Goal: Communication & Community: Answer question/provide support

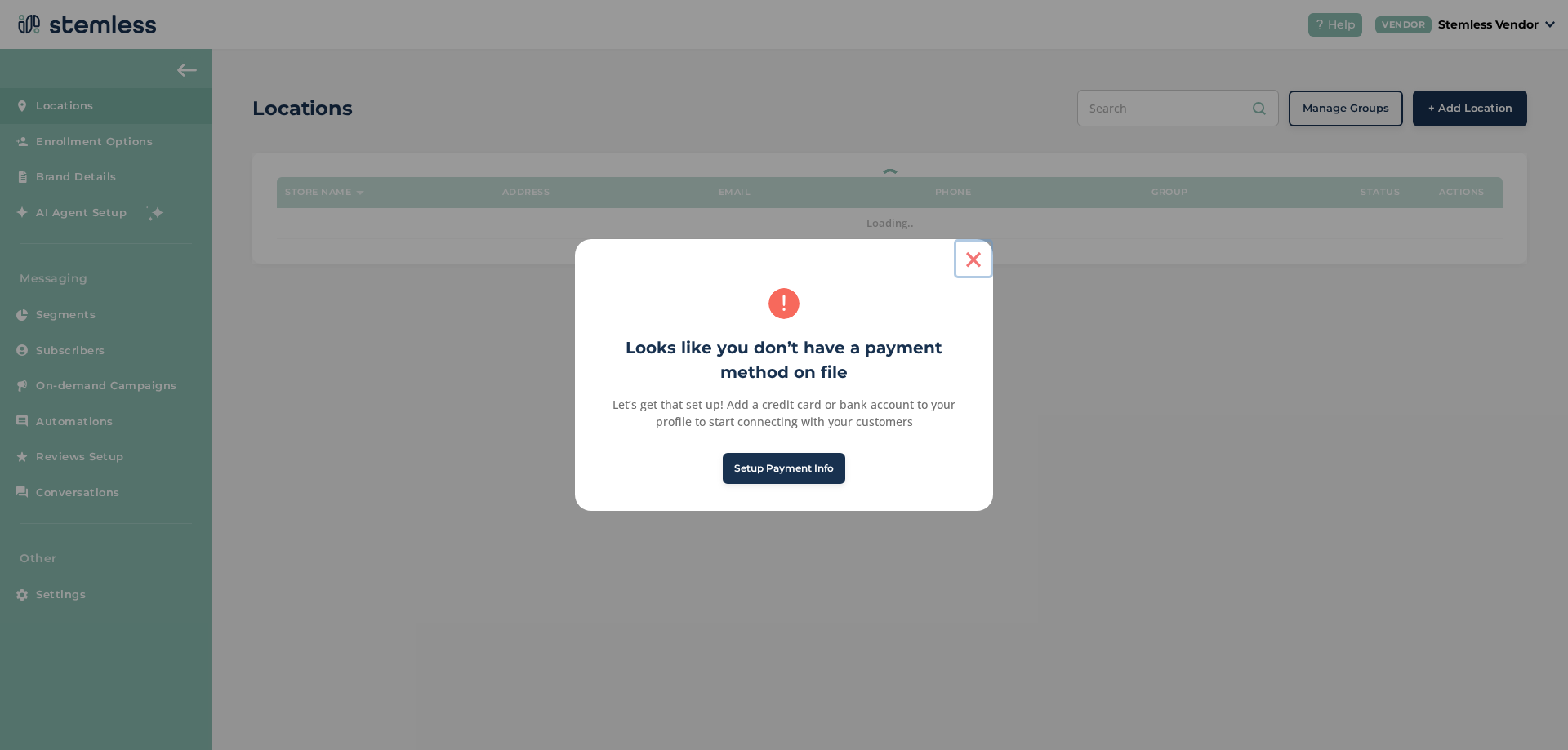
click at [974, 266] on button "×" at bounding box center [973, 259] width 39 height 39
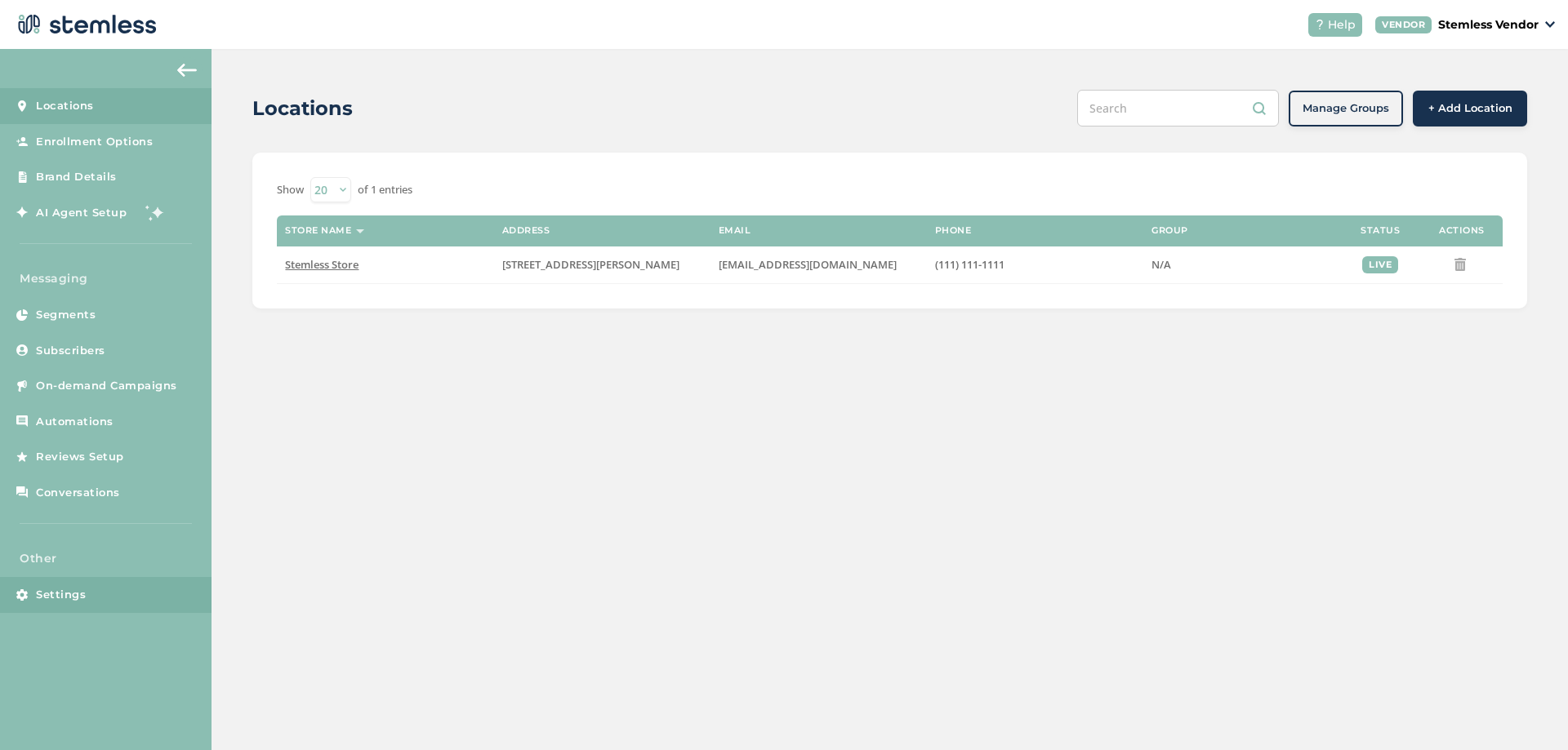
click at [85, 596] on link "Settings" at bounding box center [106, 595] width 212 height 36
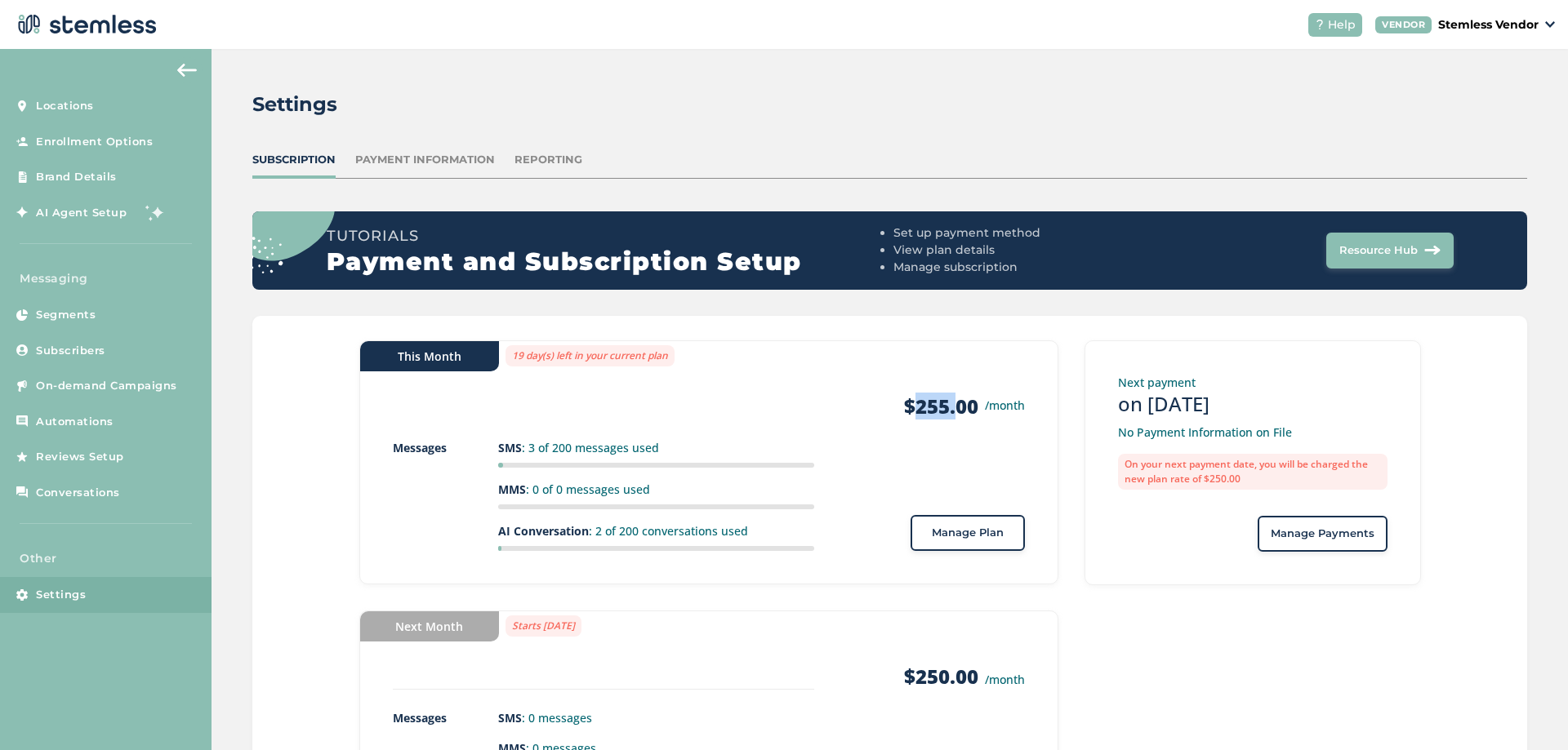
drag, startPoint x: 913, startPoint y: 401, endPoint x: 955, endPoint y: 406, distance: 42.3
click at [955, 406] on strong "$255.00" at bounding box center [941, 407] width 74 height 26
click at [951, 406] on strong "$255.00" at bounding box center [941, 407] width 74 height 26
click at [1514, 26] on p "Stemless Vendor" at bounding box center [1489, 25] width 101 height 17
drag, startPoint x: 99, startPoint y: 496, endPoint x: 172, endPoint y: 472, distance: 76.8
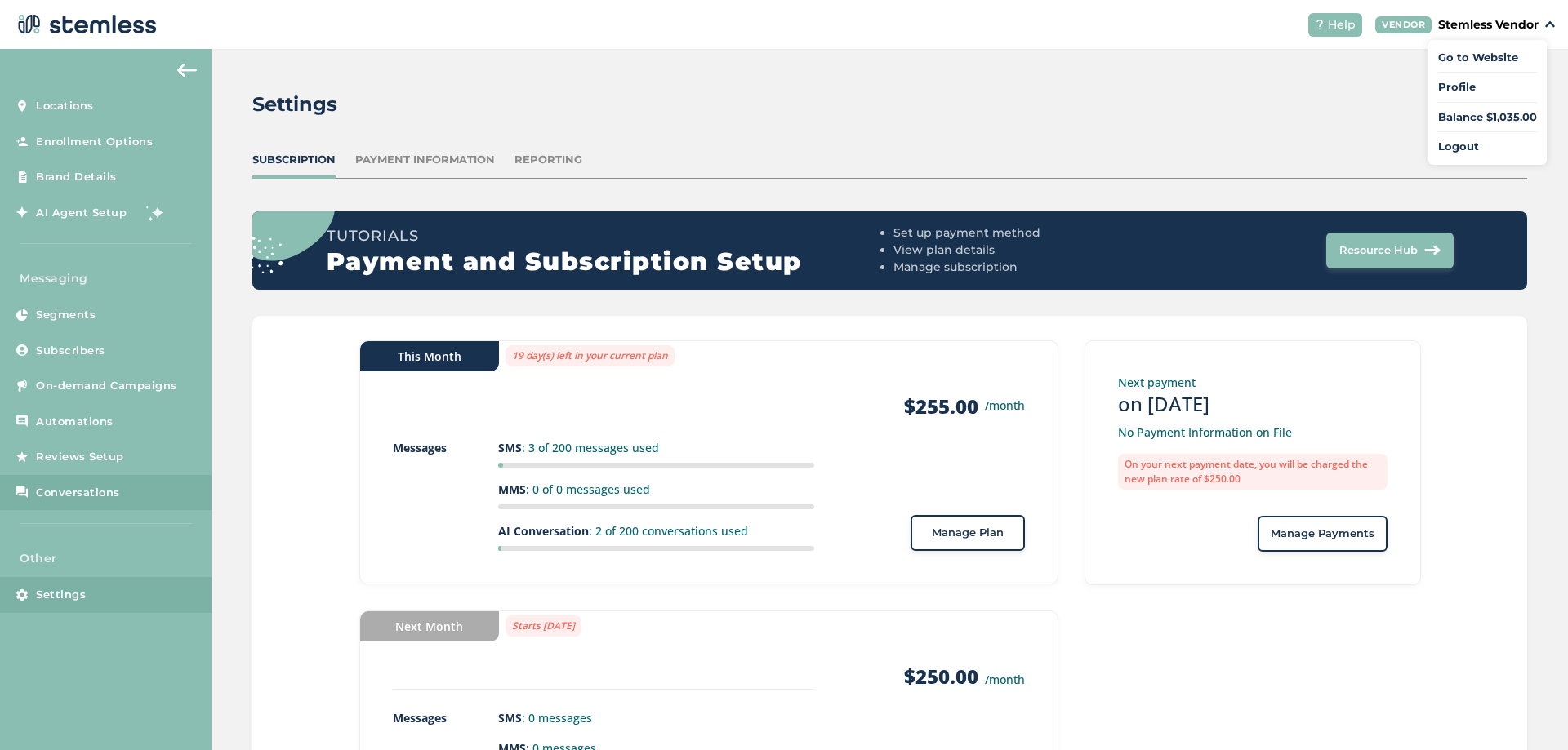
click at [100, 495] on span "Conversations" at bounding box center [78, 493] width 84 height 16
click at [99, 494] on span "Conversations" at bounding box center [78, 493] width 84 height 16
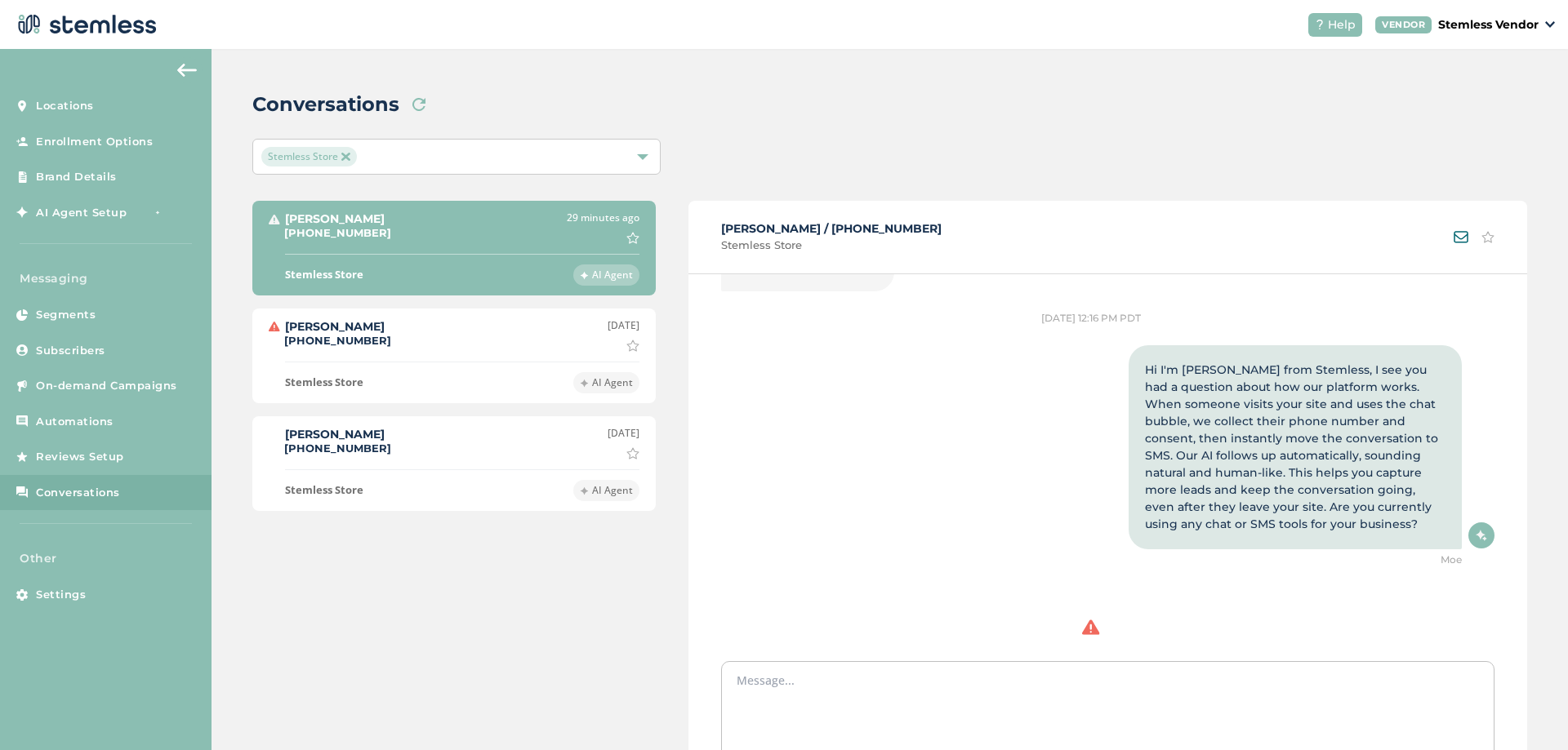
scroll to position [1248, 0]
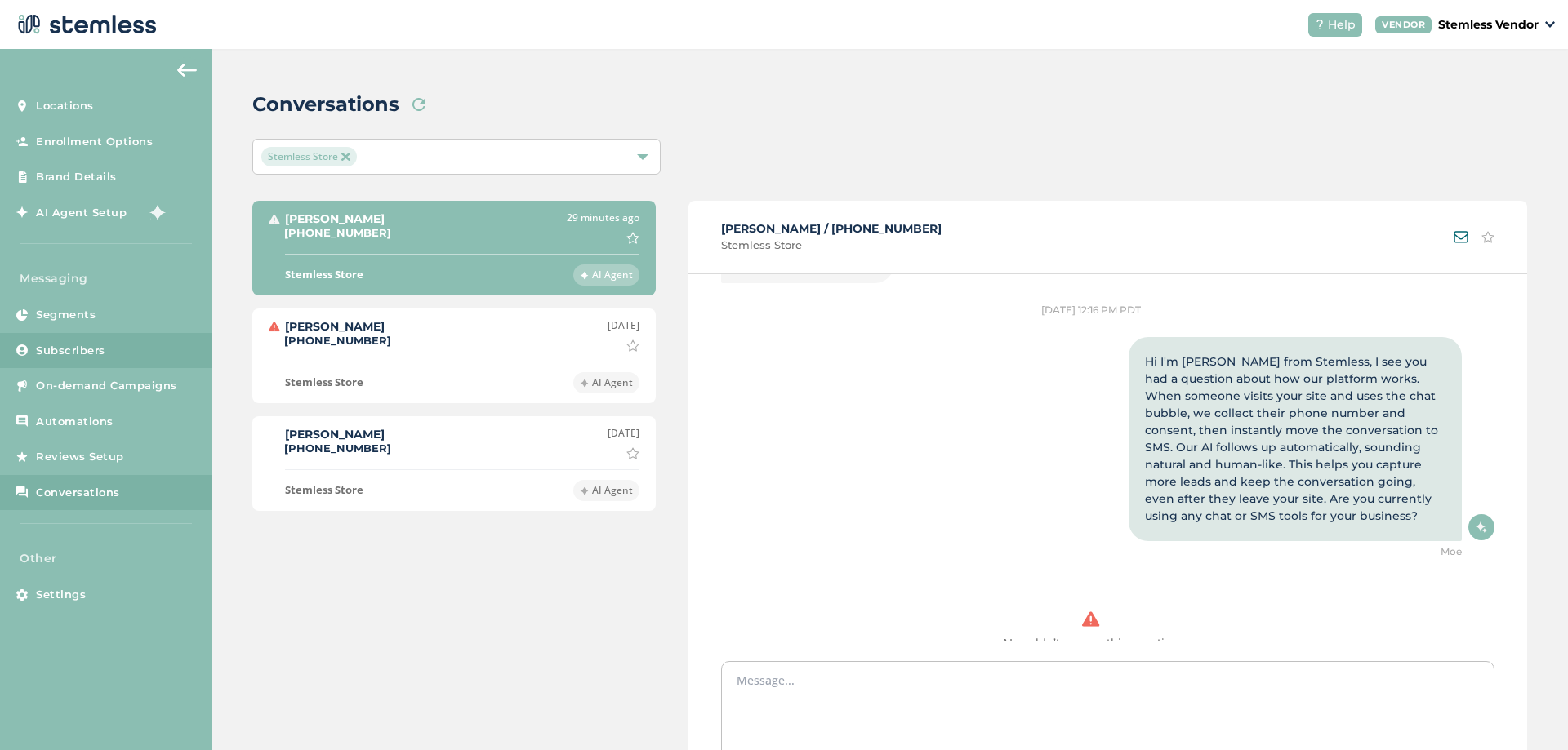
click at [63, 344] on span "Subscribers" at bounding box center [70, 350] width 69 height 16
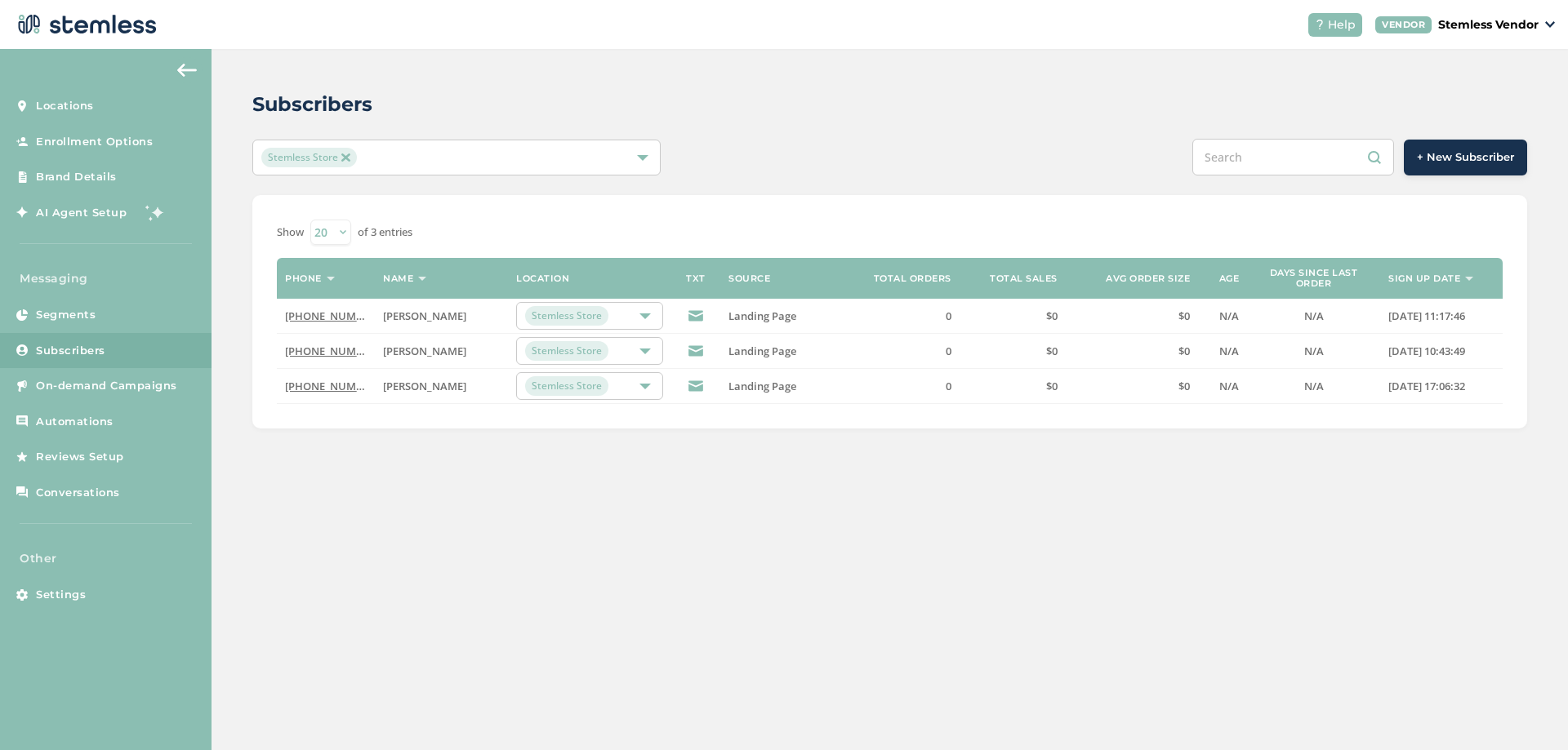
click at [506, 489] on div "Subscribers Stemless Store + New Subscriber Show 20 50 100 of 3 entries Phone N…" at bounding box center [890, 399] width 1357 height 701
drag, startPoint x: 98, startPoint y: 588, endPoint x: 144, endPoint y: 585, distance: 46.1
click at [98, 587] on link "Settings" at bounding box center [106, 595] width 212 height 36
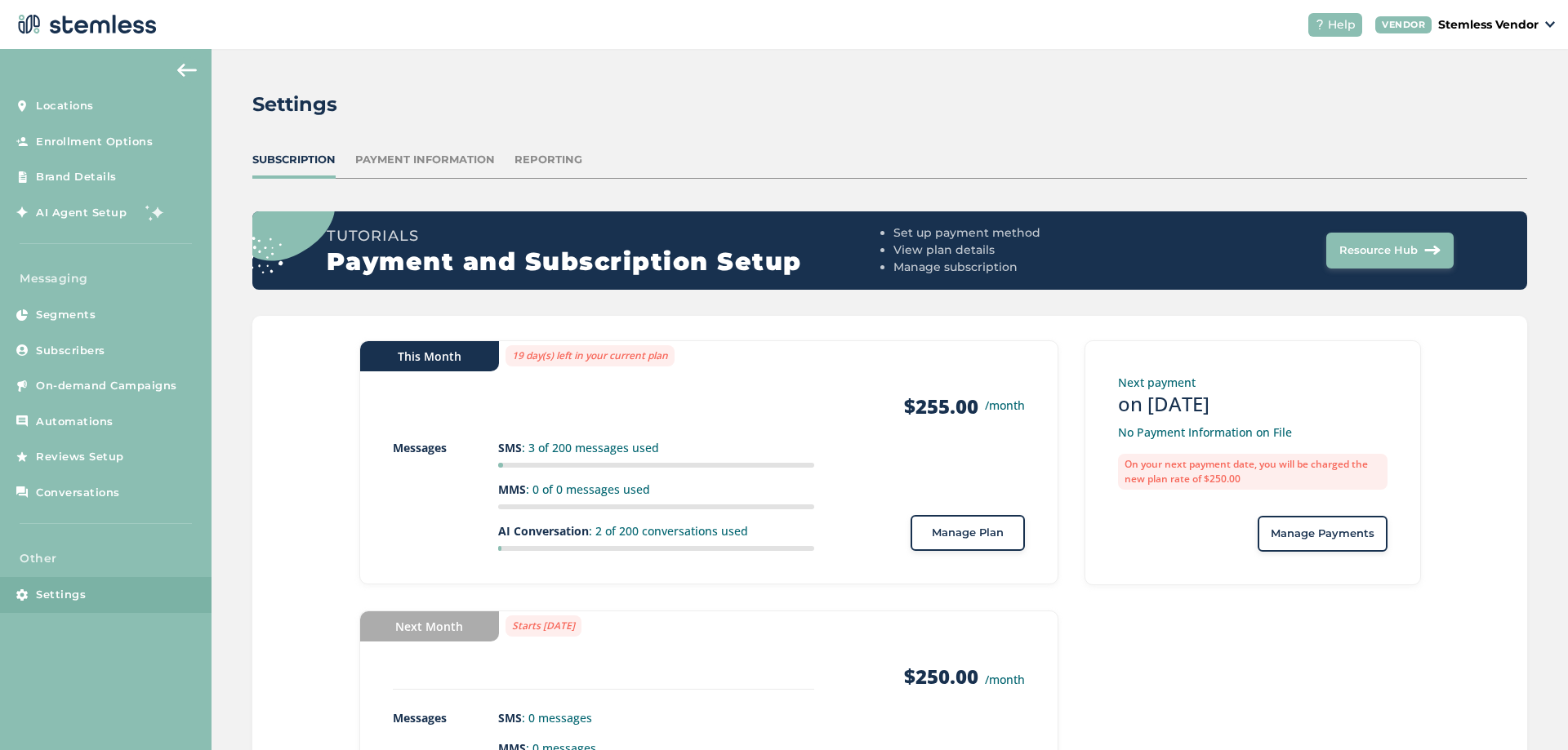
click at [1518, 16] on p "Stemless Vendor" at bounding box center [1489, 25] width 101 height 17
click at [1102, 115] on div "Settings" at bounding box center [883, 104] width 1262 height 29
click at [227, 222] on div "Settings Subscription Payment Information Reporting Tutorials Payment and Subsc…" at bounding box center [890, 470] width 1357 height 843
click at [91, 494] on span "Conversations" at bounding box center [78, 493] width 84 height 16
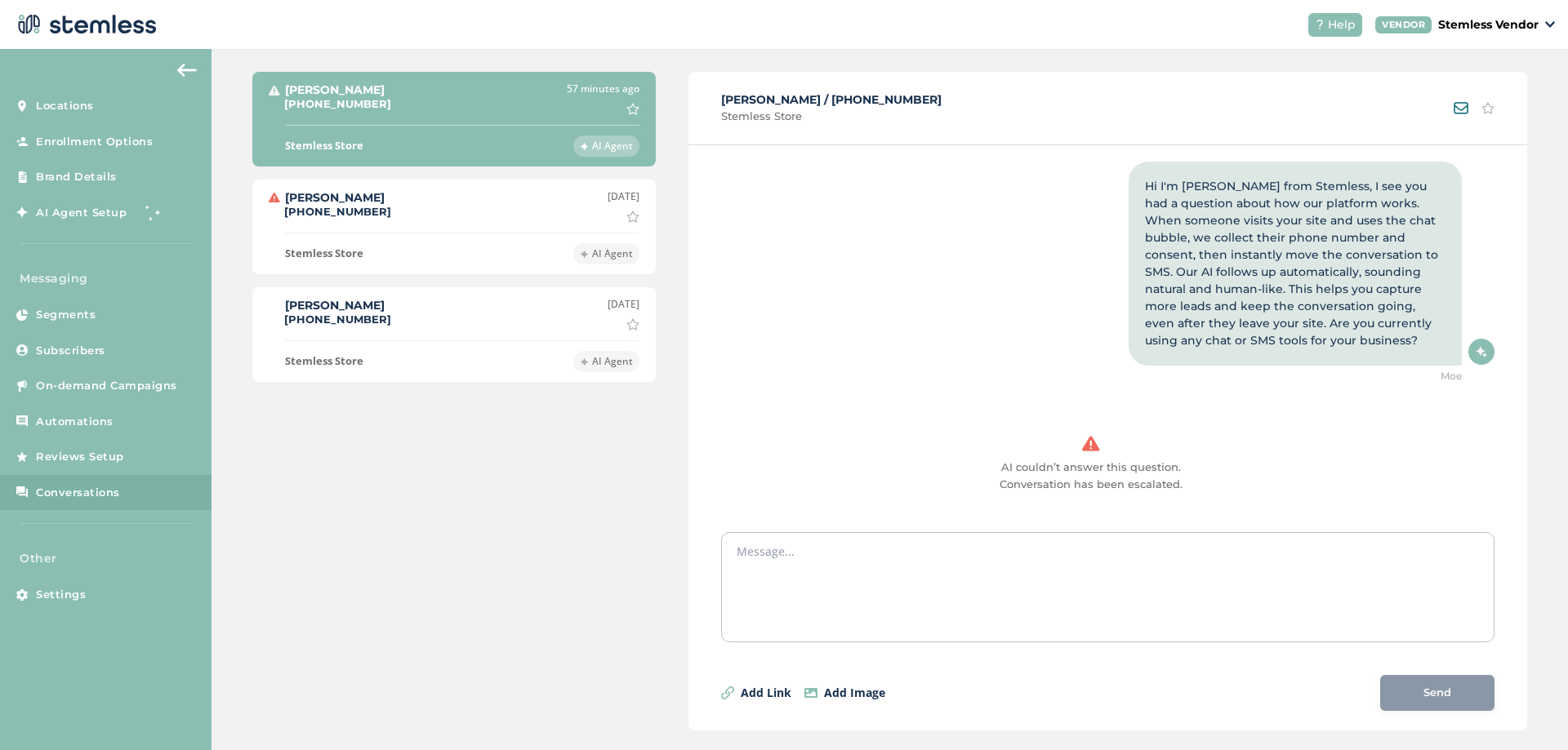
scroll to position [150, 0]
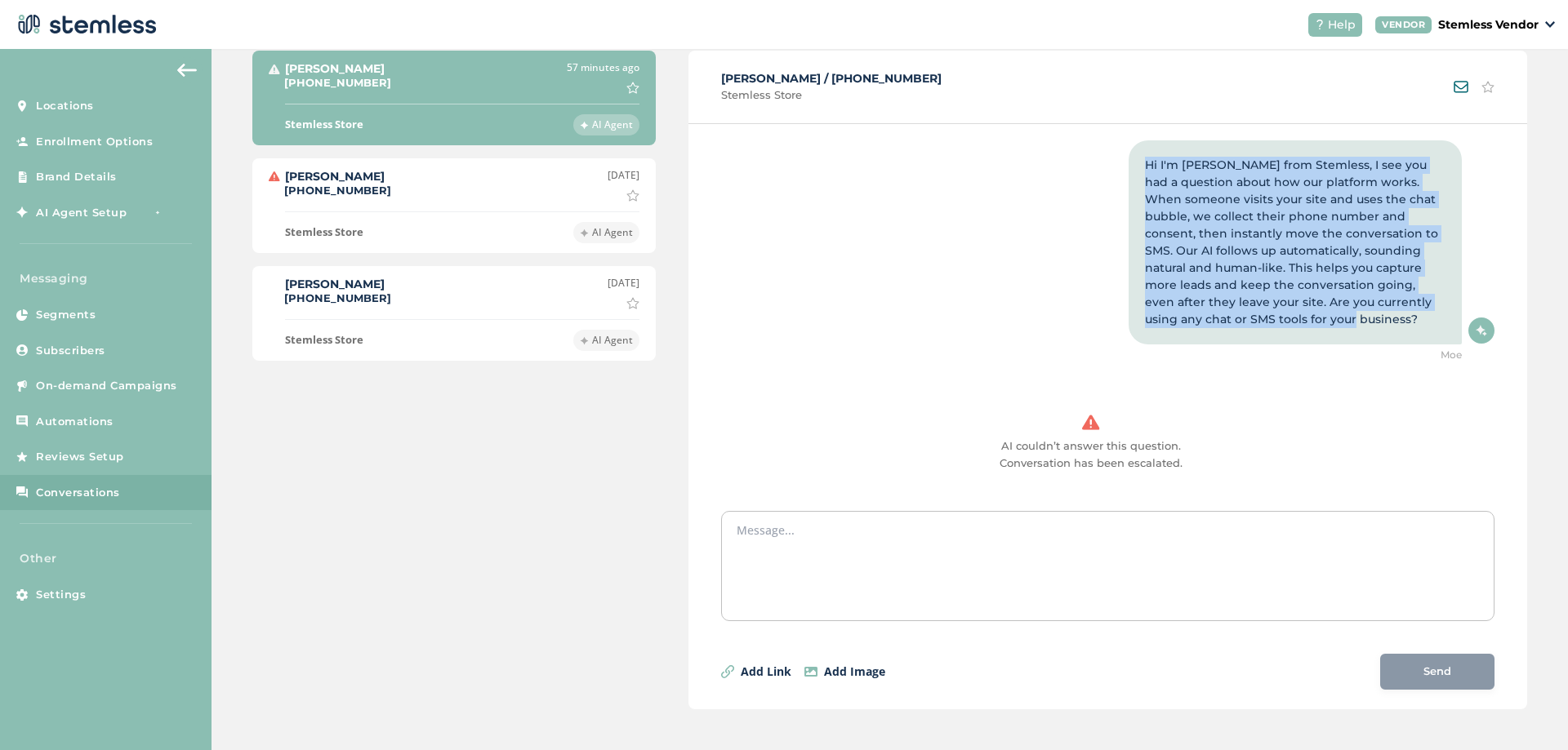
drag, startPoint x: 1269, startPoint y: 291, endPoint x: 1098, endPoint y: 152, distance: 220.4
click at [1098, 152] on div "[DATE] 12:16 PM PDT Hi I'm Moe from Stemless, I see you had a question about ho…" at bounding box center [1091, 234] width 741 height 256
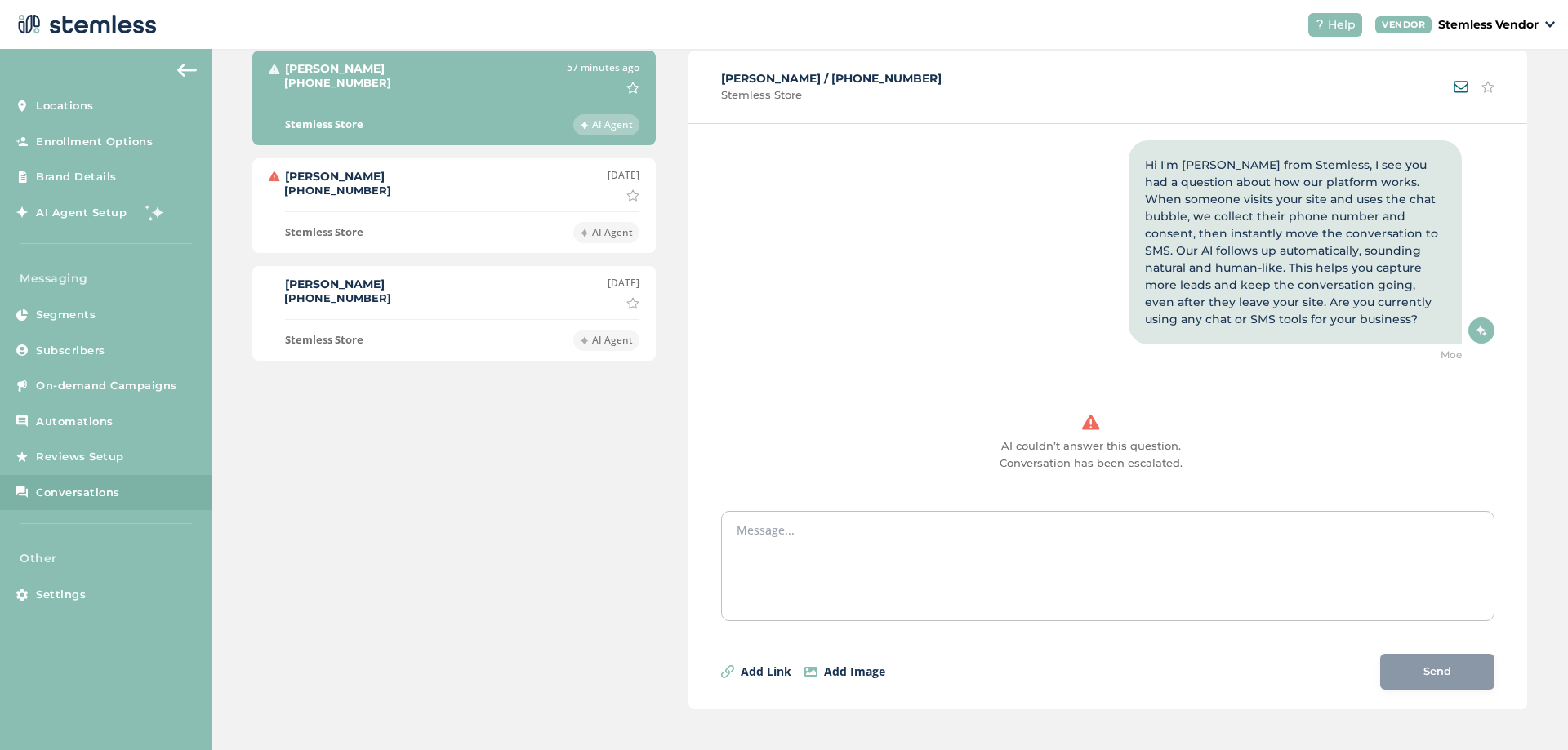
click at [1495, 348] on div "Load previous messages [DATE] 11:36 AM PDT What is this? [DATE] 11:36 AM PDT Hi…" at bounding box center [1108, 308] width 839 height 367
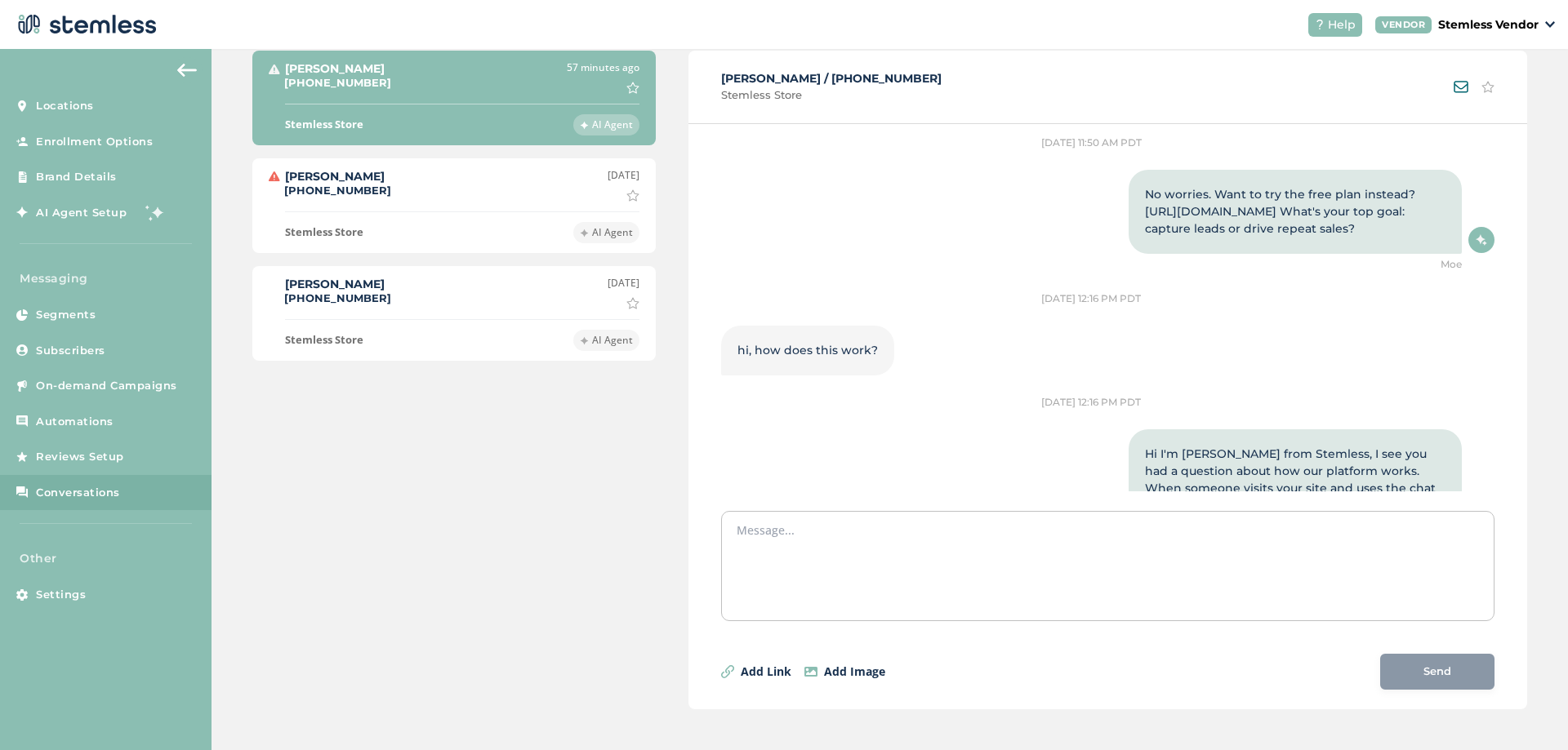
scroll to position [2868, 0]
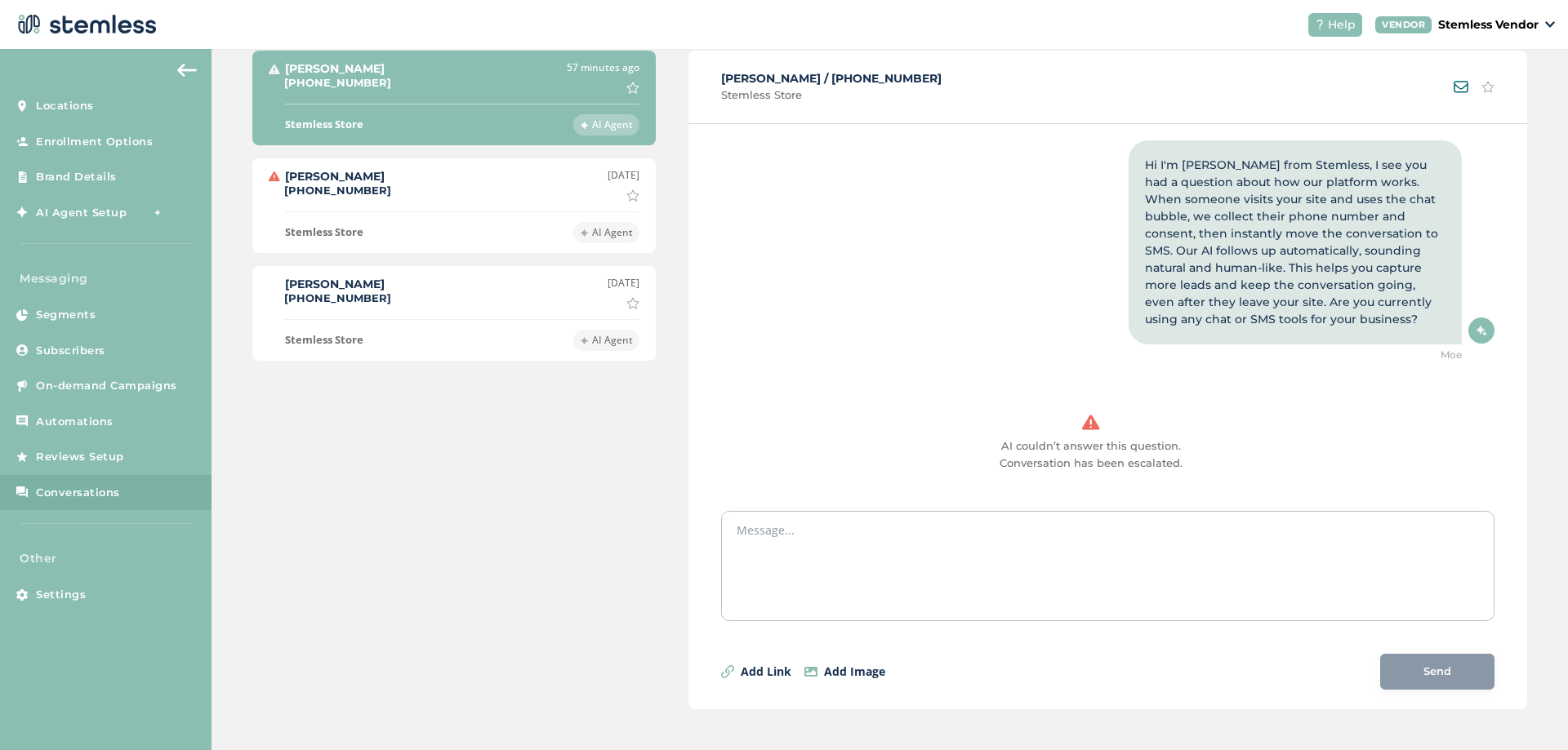
click at [987, 539] on textarea at bounding box center [1107, 563] width 743 height 82
drag, startPoint x: 380, startPoint y: 190, endPoint x: 285, endPoint y: 192, distance: 95.0
click at [285, 192] on div "[PERSON_NAME] [PHONE_NUMBER] [DATE] Mark as important" at bounding box center [454, 185] width 371 height 33
copy label "[PHONE_NUMBER]"
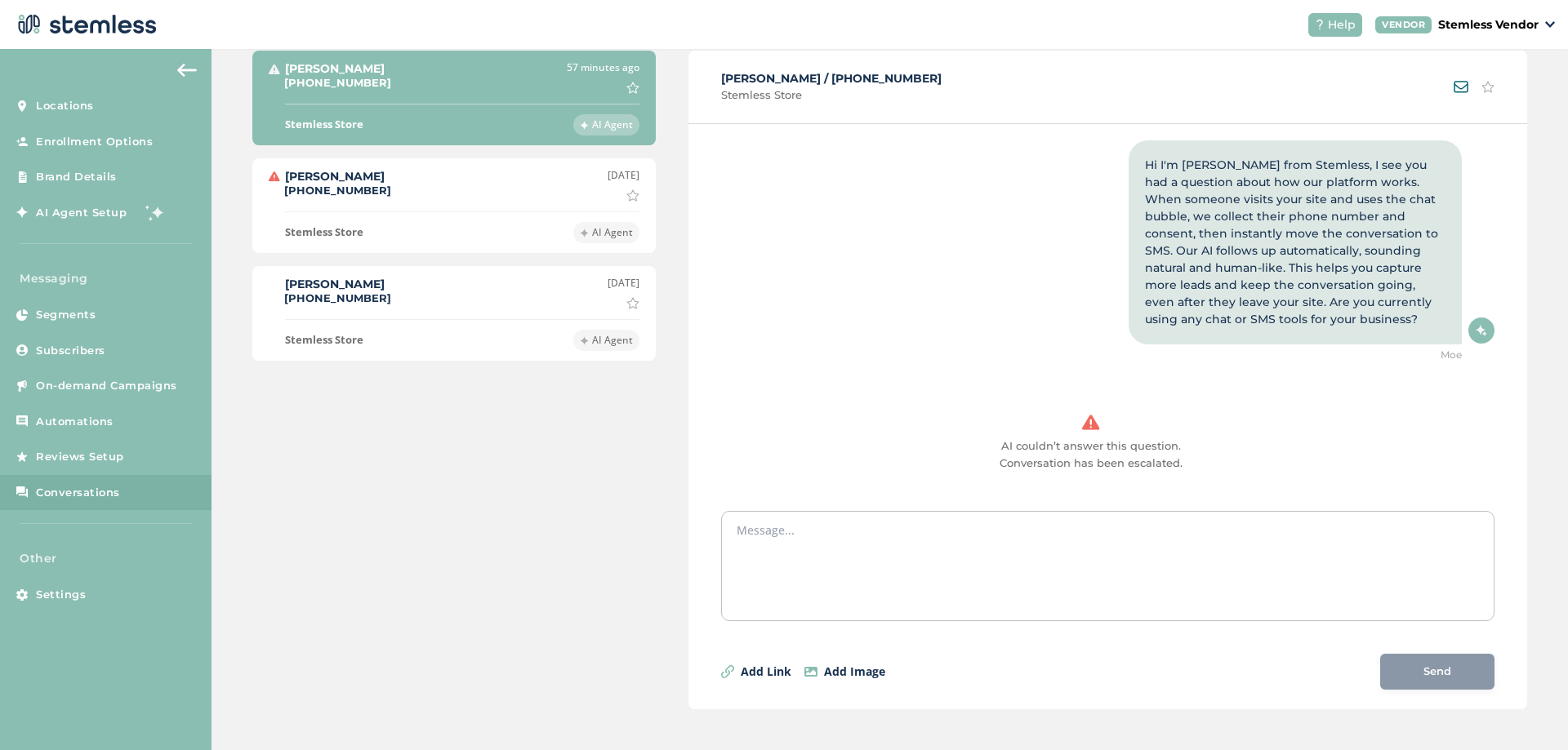
scroll to position [1261, 0]
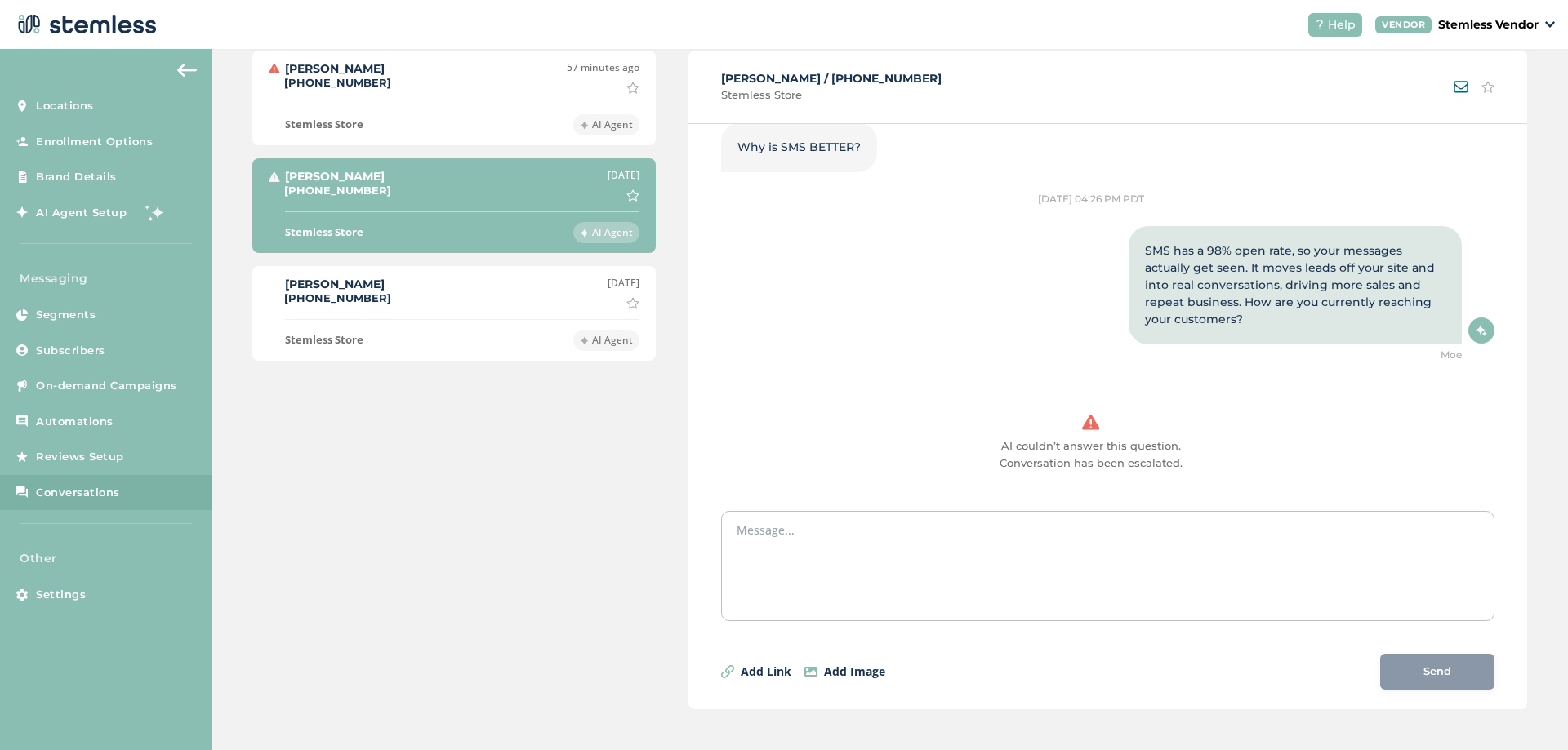
click at [420, 438] on div "[PERSON_NAME] [PHONE_NUMBER] 57 minutes ago Mark as important Stemless Store AI…" at bounding box center [454, 336] width 403 height 571
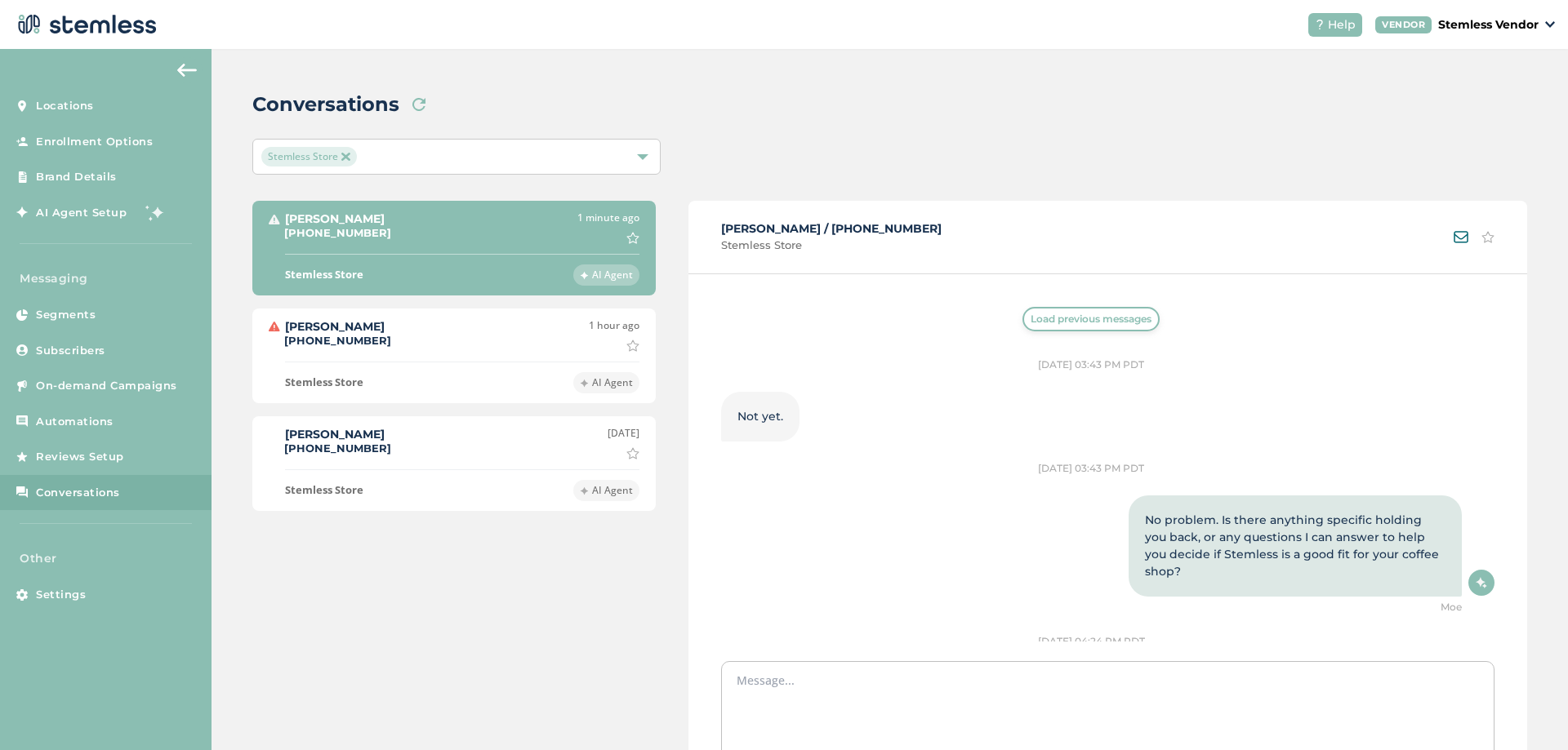
scroll to position [1329, 0]
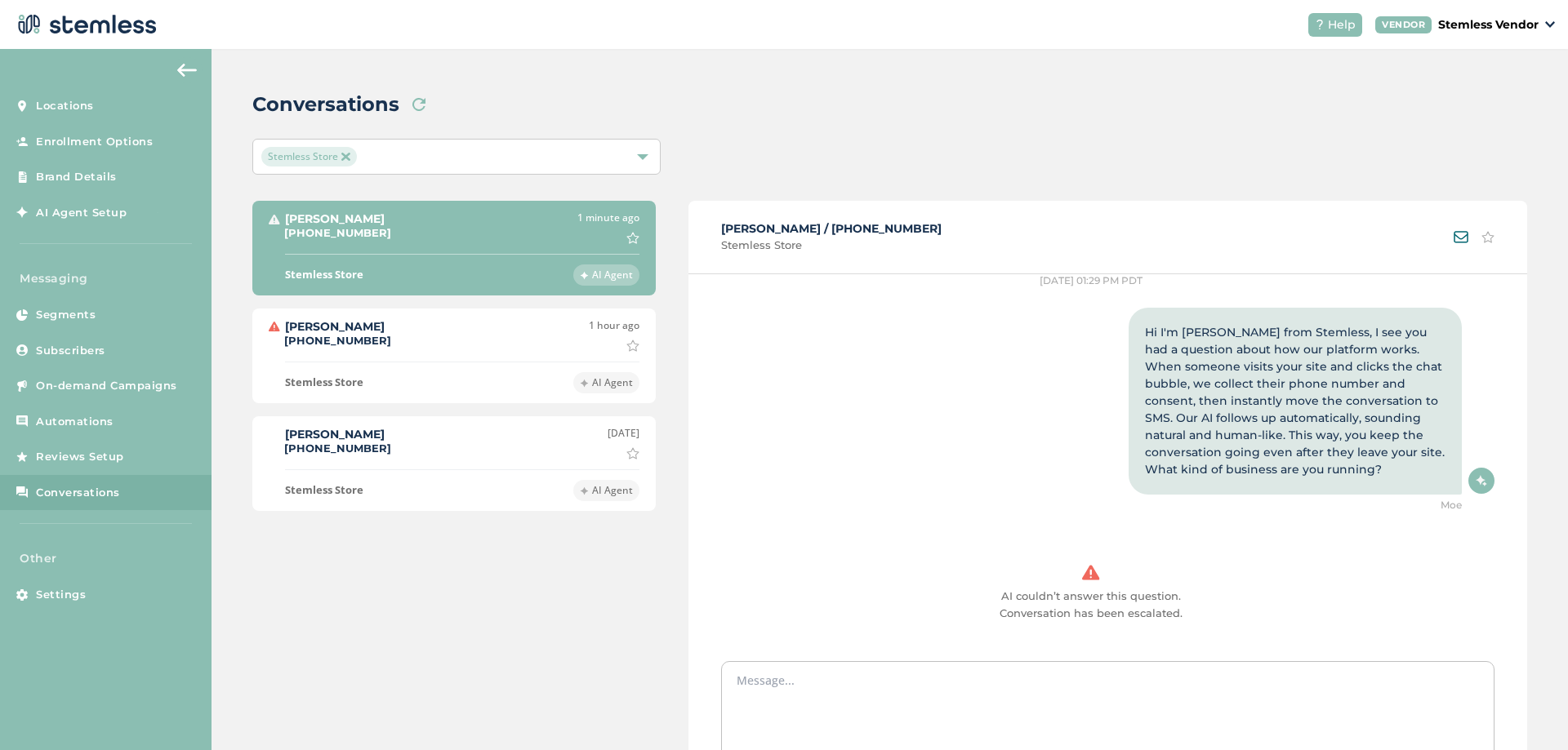
drag, startPoint x: 368, startPoint y: 232, endPoint x: 285, endPoint y: 237, distance: 83.2
click at [285, 237] on div "[PERSON_NAME] [PHONE_NUMBER] 1 minute ago Mark as important" at bounding box center [454, 227] width 371 height 33
copy label "[PHONE_NUMBER]"
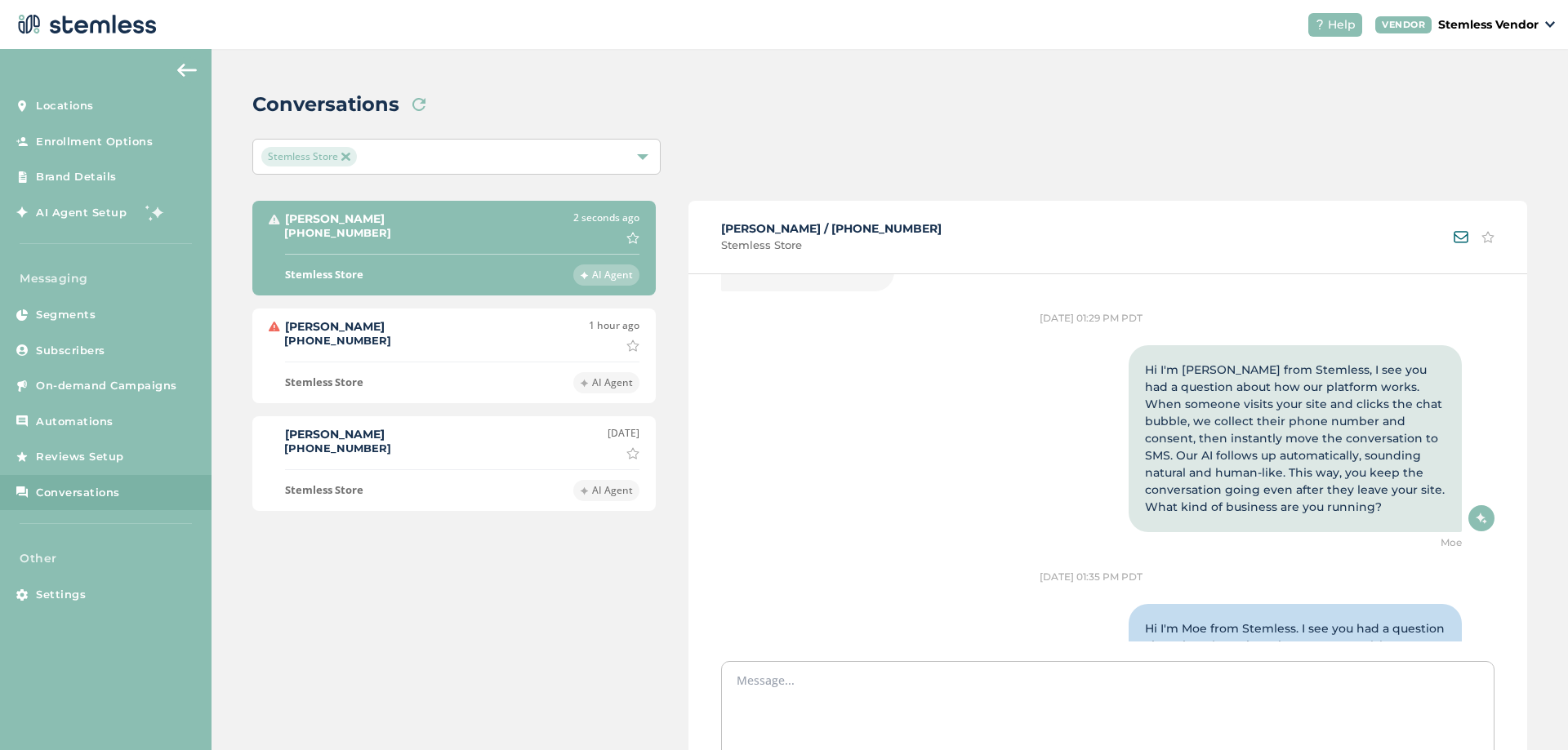
scroll to position [1075, 0]
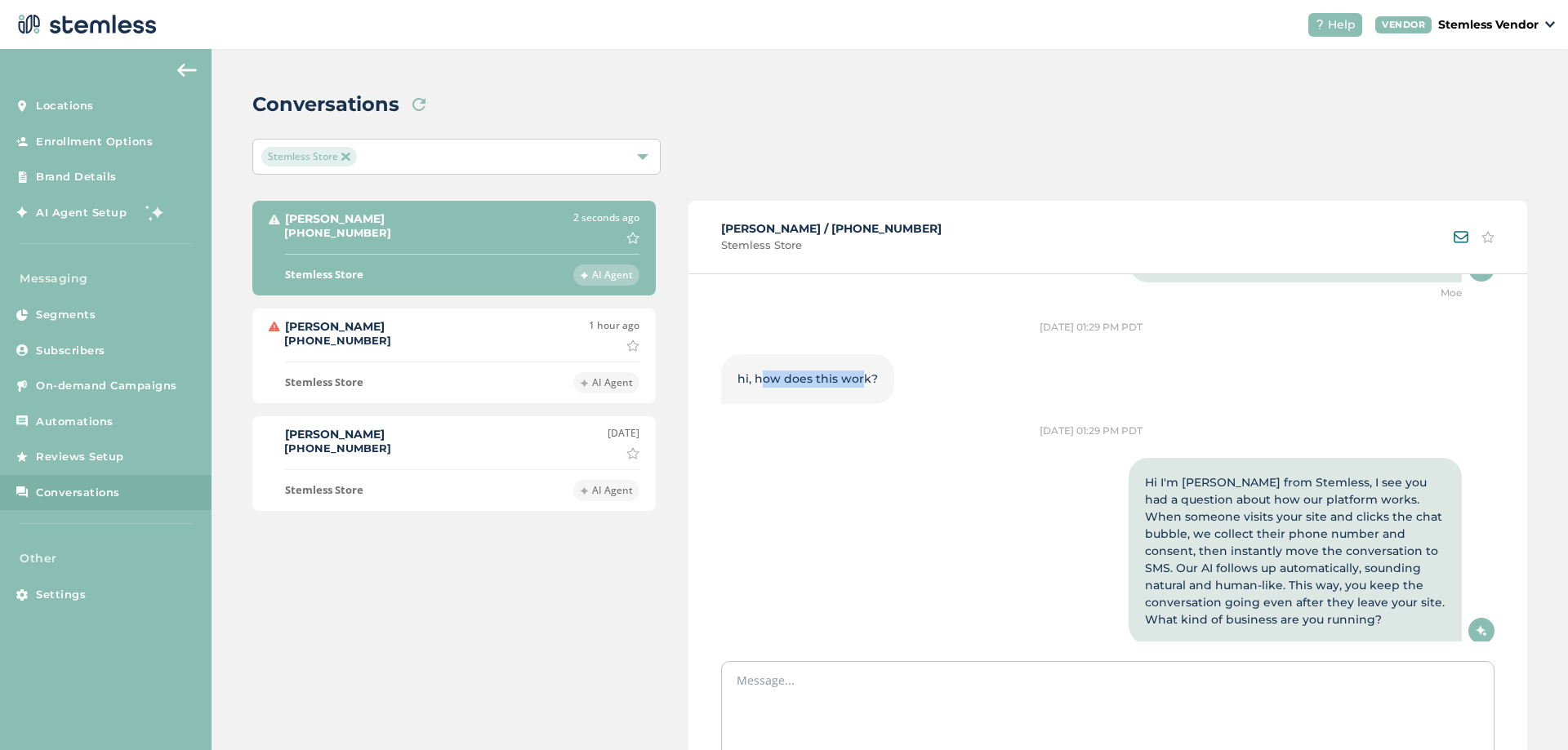
drag, startPoint x: 772, startPoint y: 378, endPoint x: 859, endPoint y: 378, distance: 87.0
click at [859, 378] on span "hi, how does this work?" at bounding box center [807, 378] width 140 height 15
click at [852, 378] on span "hi, how does this work?" at bounding box center [807, 378] width 140 height 15
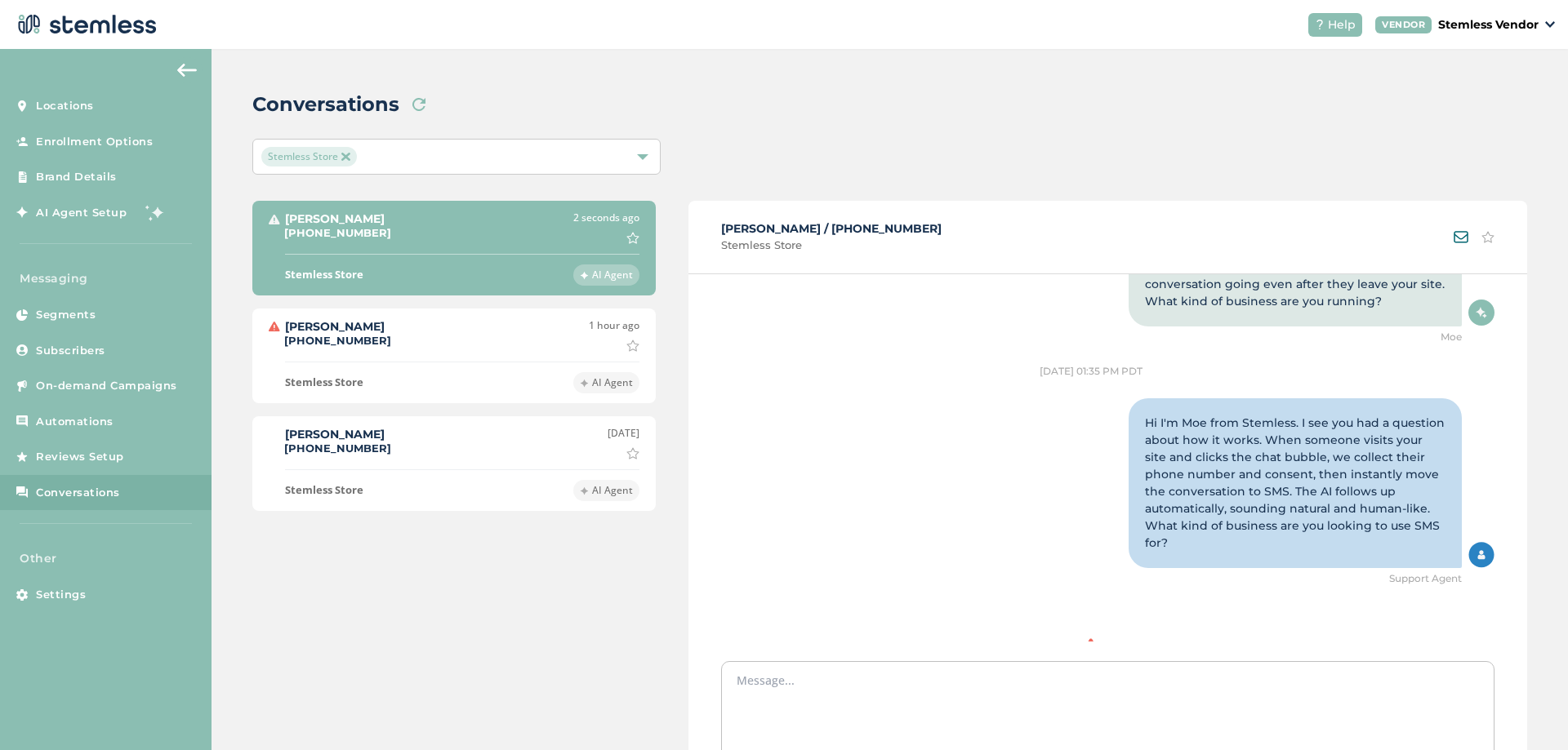
scroll to position [1271, 0]
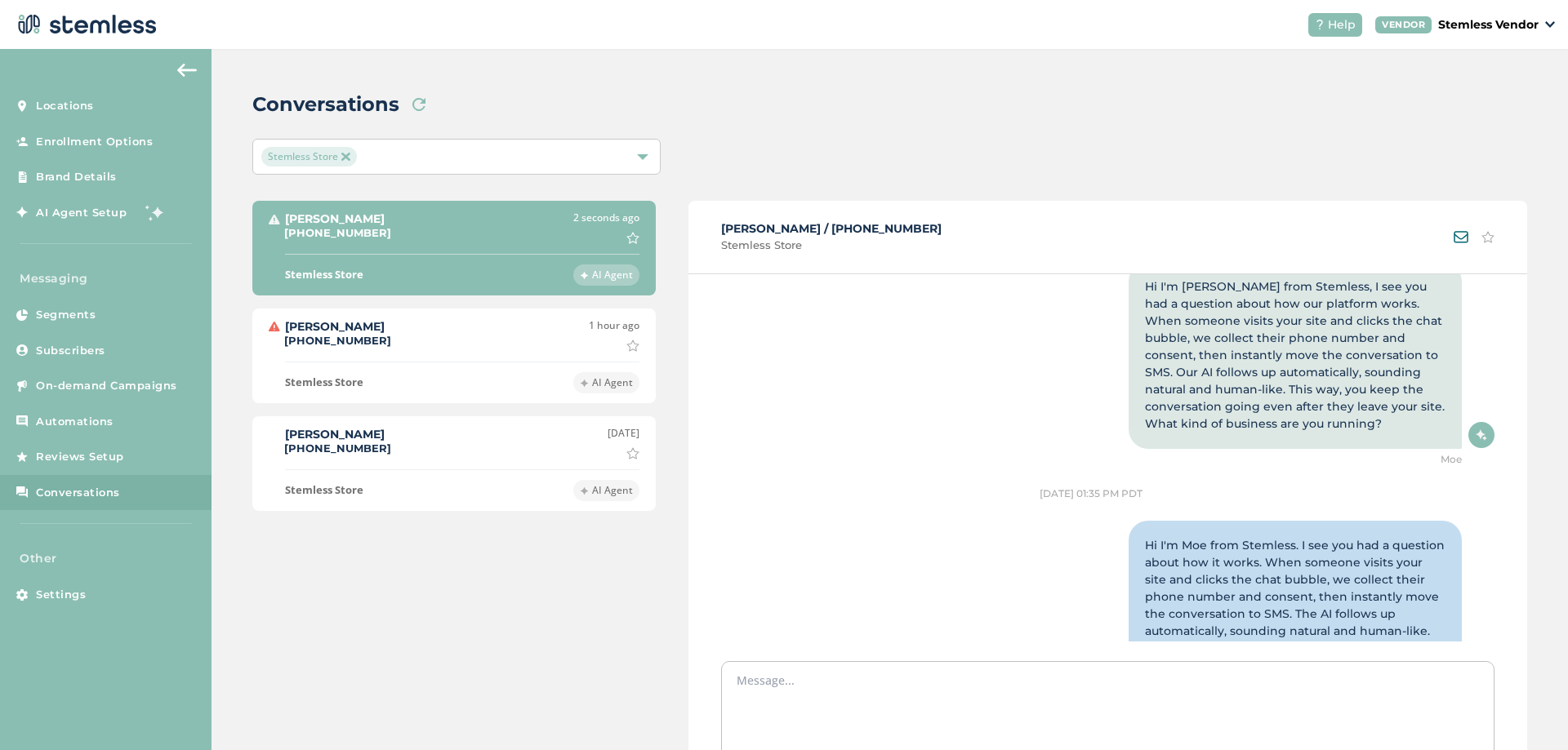
click at [1468, 443] on img at bounding box center [1481, 436] width 26 height 27
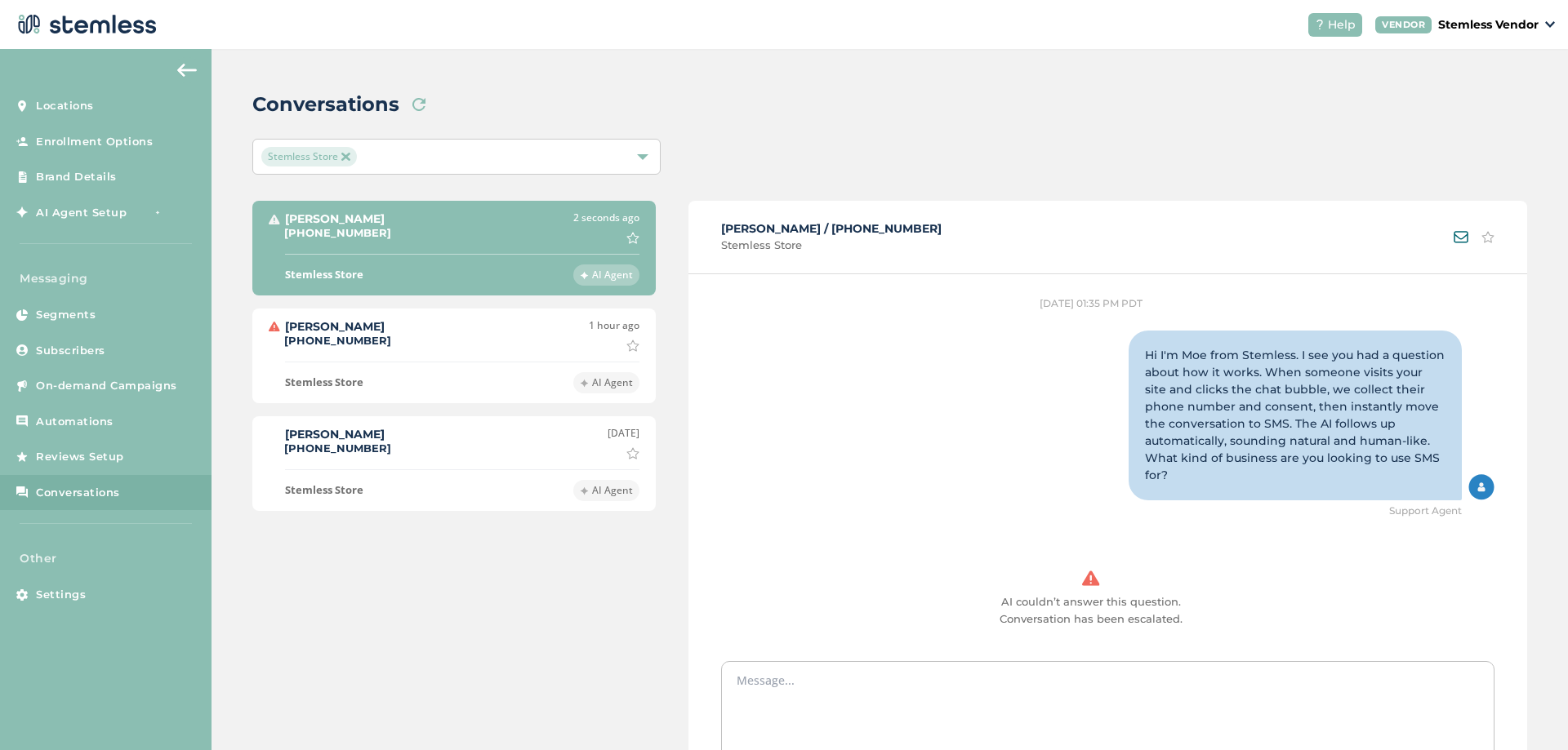
scroll to position [1467, 0]
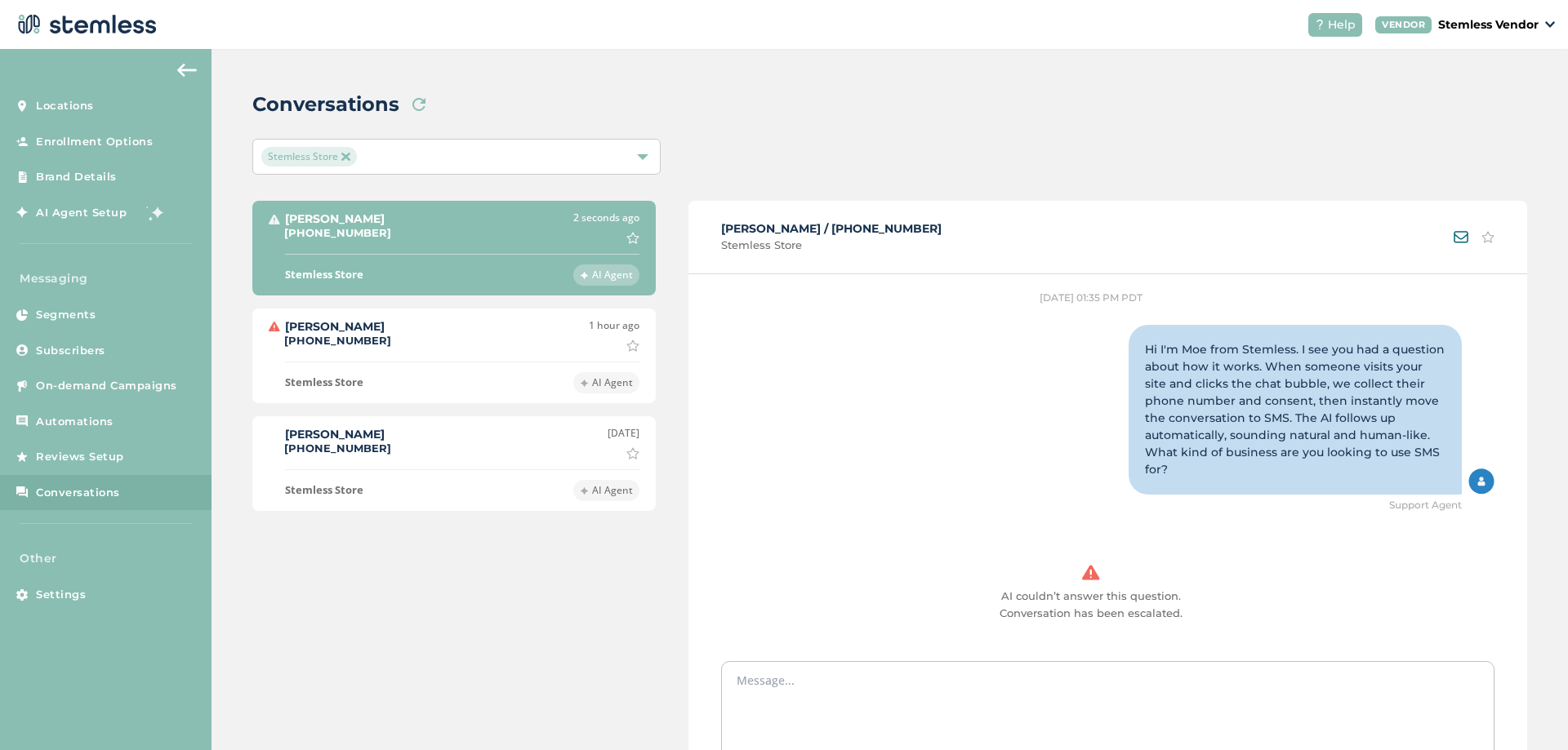
click at [1407, 136] on div "Conversations Load new threads Stemless Store Brian (503) 804-9208 2 seconds ag…" at bounding box center [890, 474] width 1357 height 852
click at [1523, 170] on div "Conversations Load new threads Stemless Store Brian (503) 804-9208 2 seconds ag…" at bounding box center [890, 474] width 1357 height 852
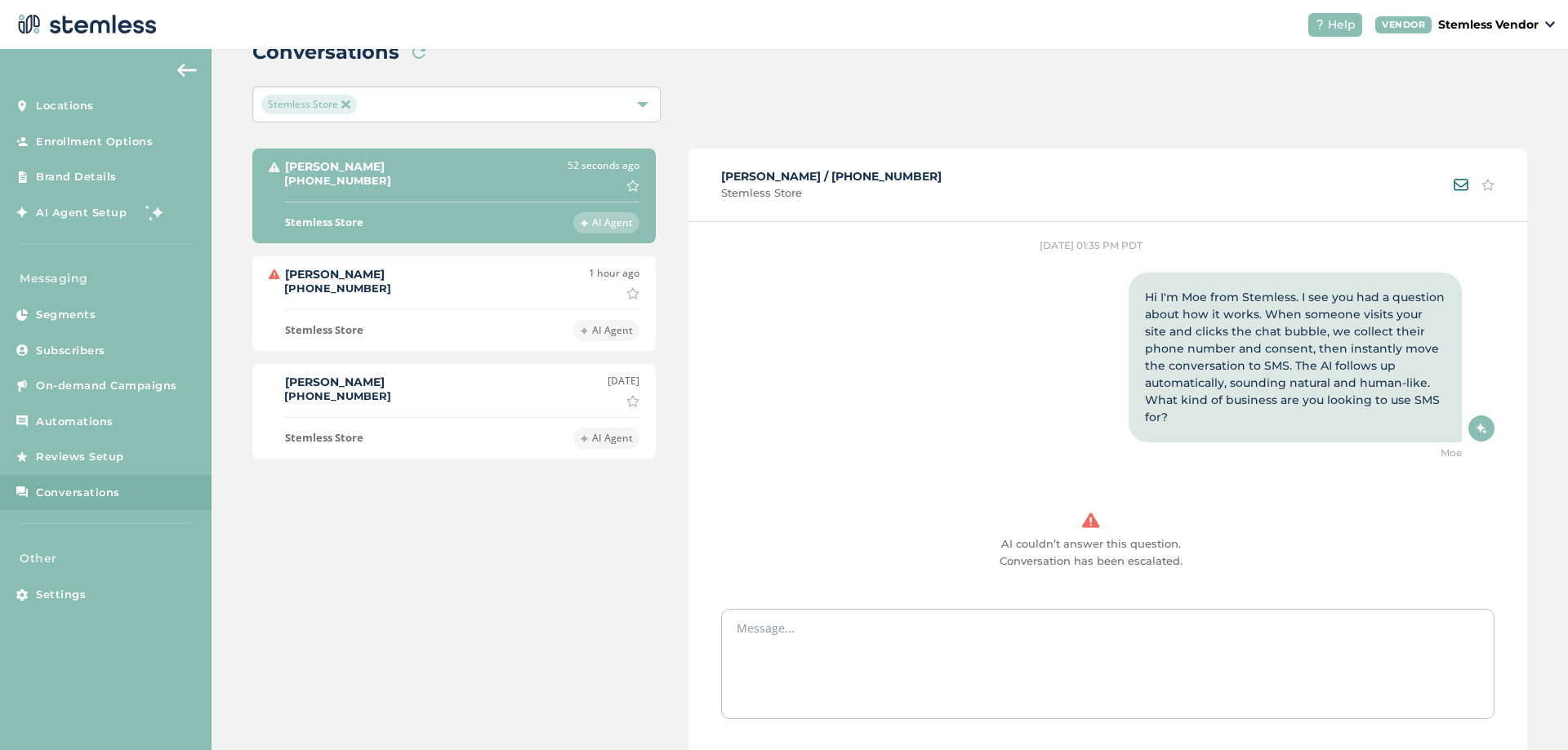
scroll to position [150, 0]
